Goal: Task Accomplishment & Management: Use online tool/utility

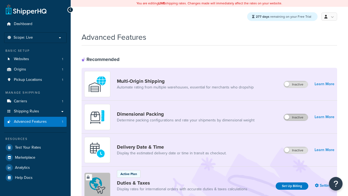
click at [296, 117] on label "Inactive" at bounding box center [296, 117] width 24 height 7
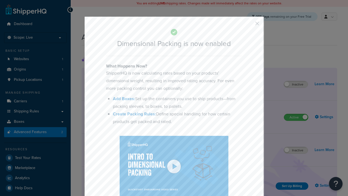
click at [249, 25] on button "button" at bounding box center [249, 25] width 1 height 1
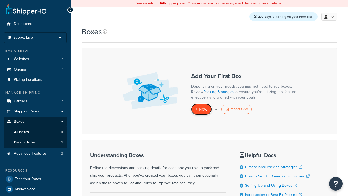
click at [201, 109] on span "+ New" at bounding box center [202, 109] width 12 height 6
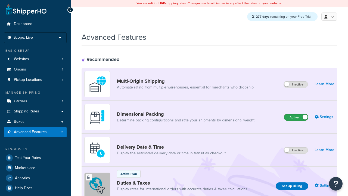
click at [296, 117] on label "Active" at bounding box center [296, 117] width 24 height 7
